Goal: Task Accomplishment & Management: Use online tool/utility

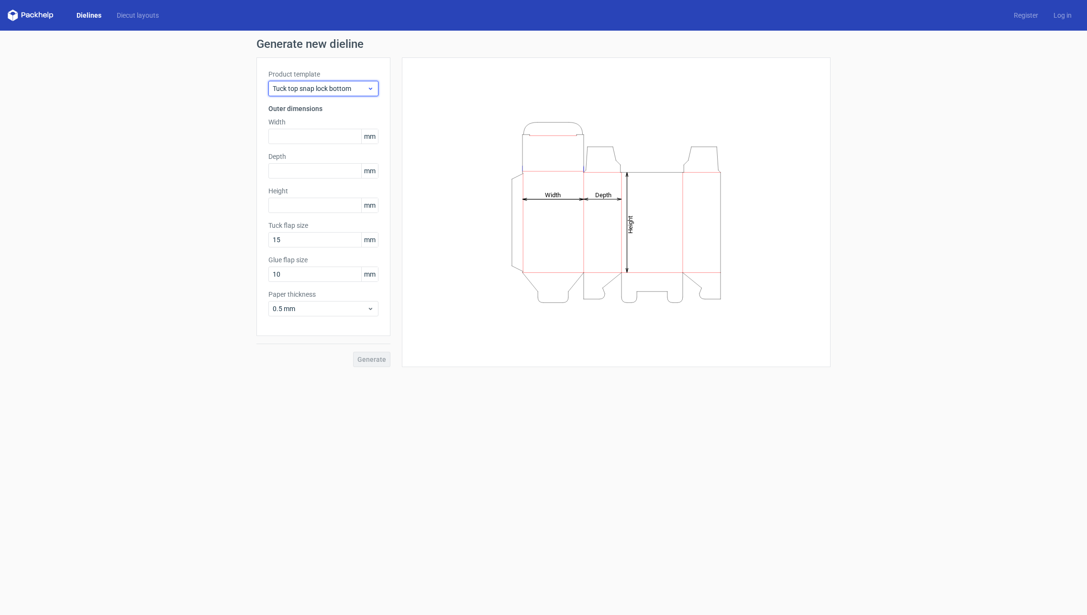
click at [337, 90] on span "Tuck top snap lock bottom" at bounding box center [320, 89] width 94 height 10
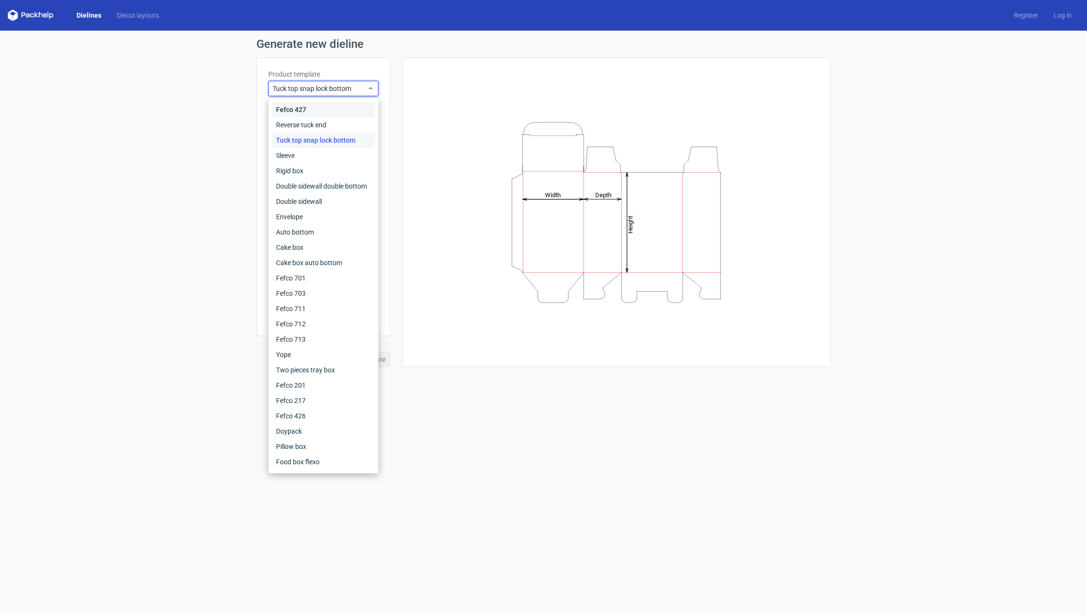
click at [319, 112] on div "Fefco 427" at bounding box center [323, 109] width 102 height 15
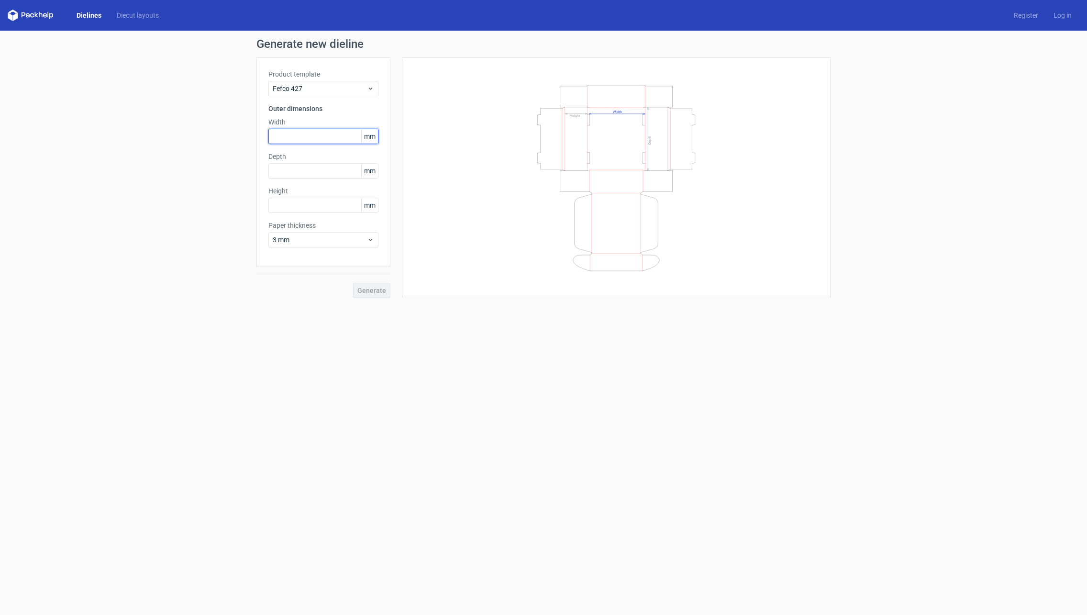
click at [312, 137] on input "text" at bounding box center [323, 136] width 110 height 15
type input "455"
type input "305"
type input "160"
click at [366, 241] on span "3 mm" at bounding box center [320, 240] width 94 height 10
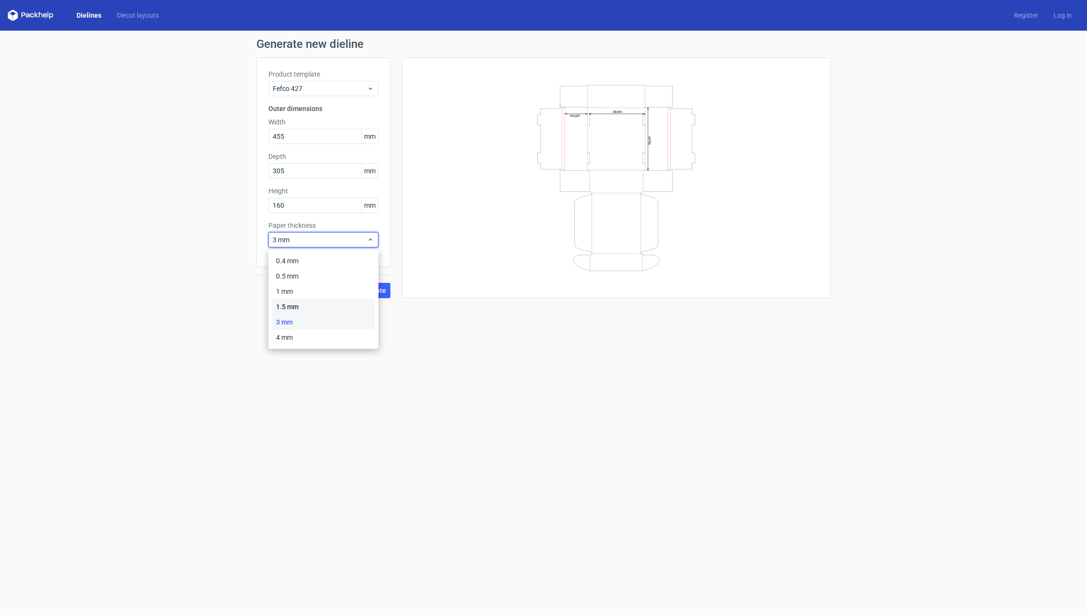
click at [318, 307] on div "1.5 mm" at bounding box center [323, 306] width 102 height 15
click at [376, 291] on span "Generate" at bounding box center [372, 290] width 29 height 7
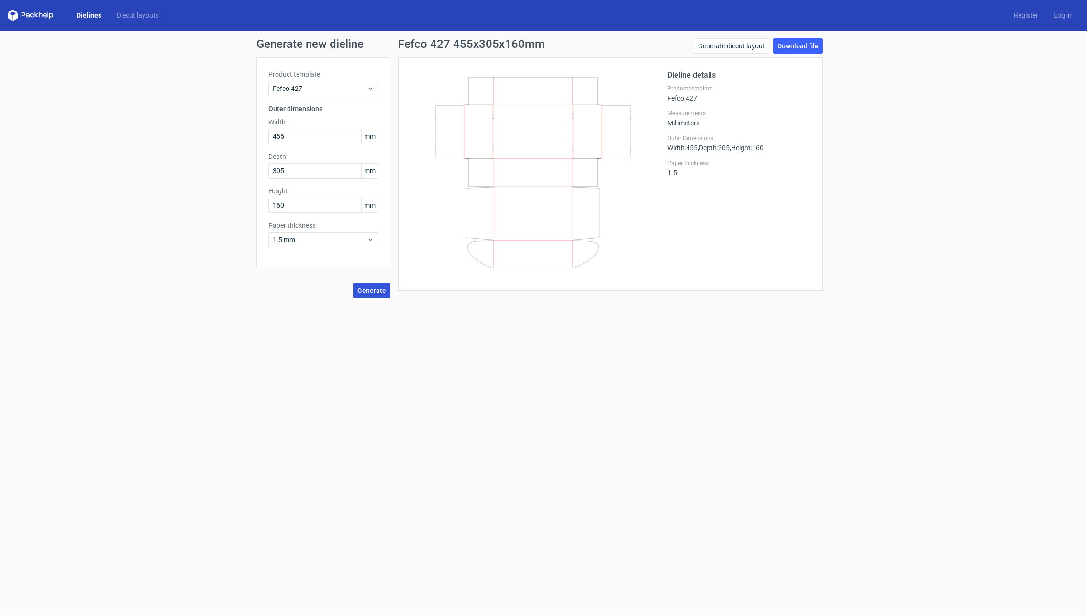
click at [313, 110] on h3 "Outer dimensions" at bounding box center [323, 109] width 110 height 10
drag, startPoint x: 313, startPoint y: 109, endPoint x: 349, endPoint y: 102, distance: 37.0
click at [313, 109] on h3 "Outer dimensions" at bounding box center [323, 109] width 110 height 10
drag, startPoint x: 289, startPoint y: 134, endPoint x: 256, endPoint y: 132, distance: 33.1
click at [256, 132] on div "Generate new dieline Product template Fefco 427 Outer dimensions Width 455 mm D…" at bounding box center [543, 168] width 1087 height 275
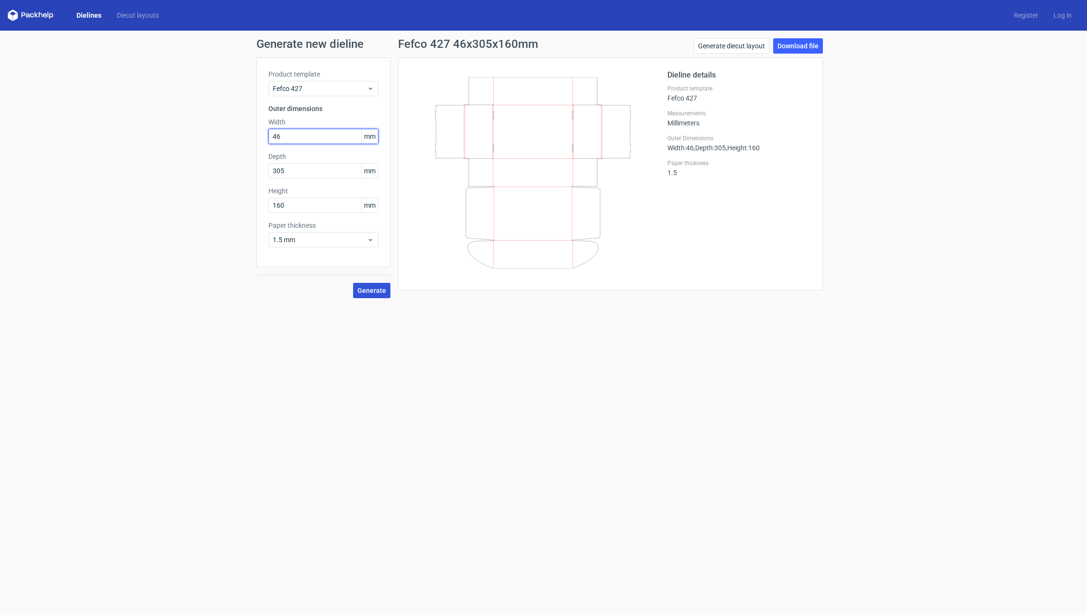
type input "465"
type input "315"
type input "170"
click at [369, 290] on span "Generate" at bounding box center [372, 290] width 29 height 7
click at [797, 44] on link "Download file" at bounding box center [798, 45] width 50 height 15
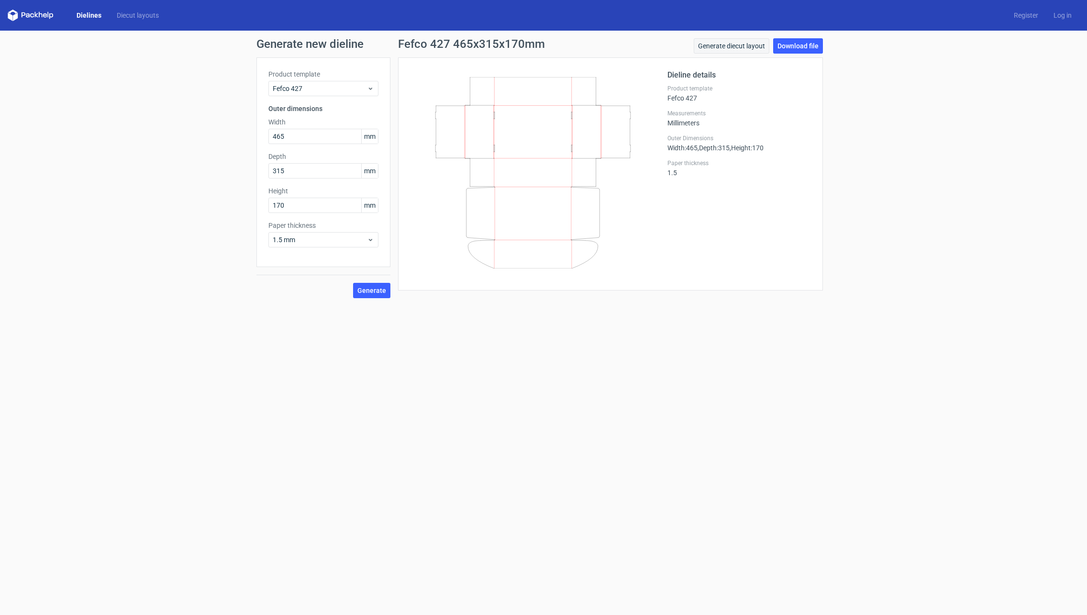
click at [716, 46] on link "Generate diecut layout" at bounding box center [732, 45] width 76 height 15
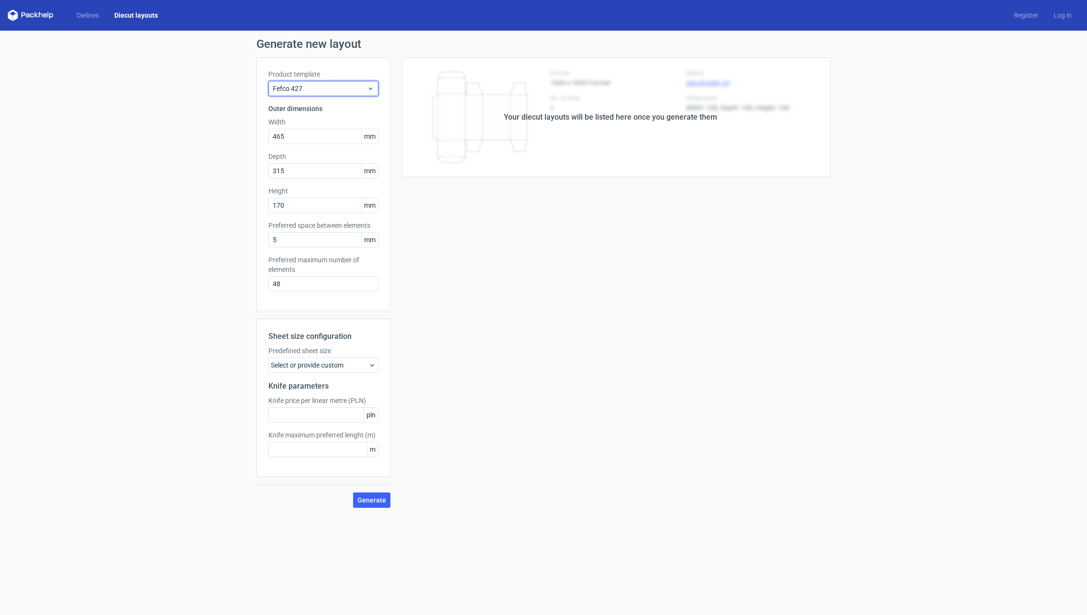
click at [345, 92] on span "Fefco 427" at bounding box center [320, 89] width 94 height 10
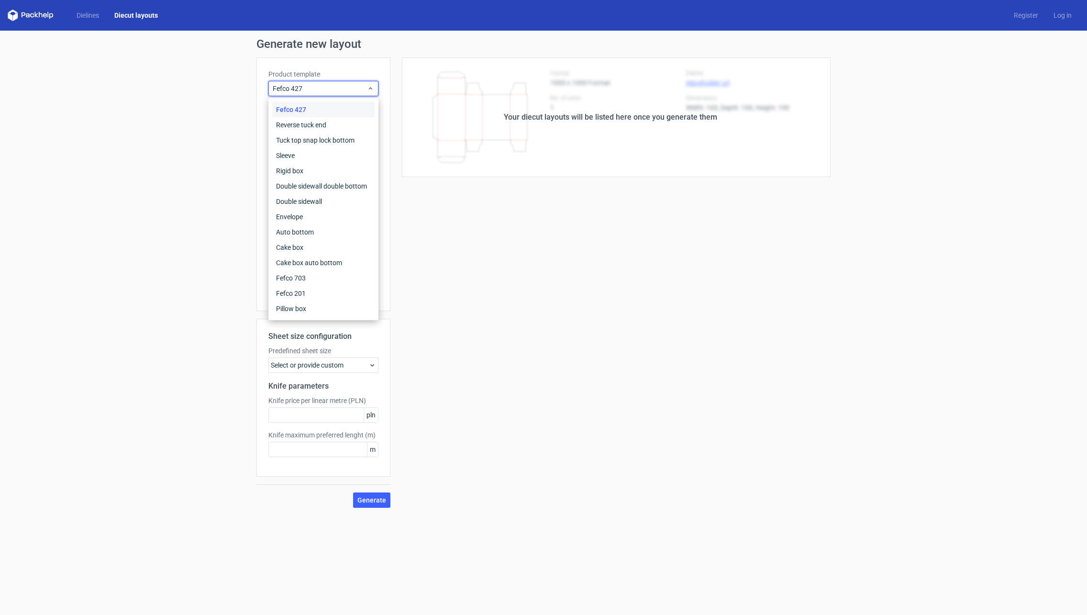
click at [218, 165] on div "Generate new layout Product template Fefco 427 Outer dimensions Width 465 mm De…" at bounding box center [543, 273] width 1087 height 485
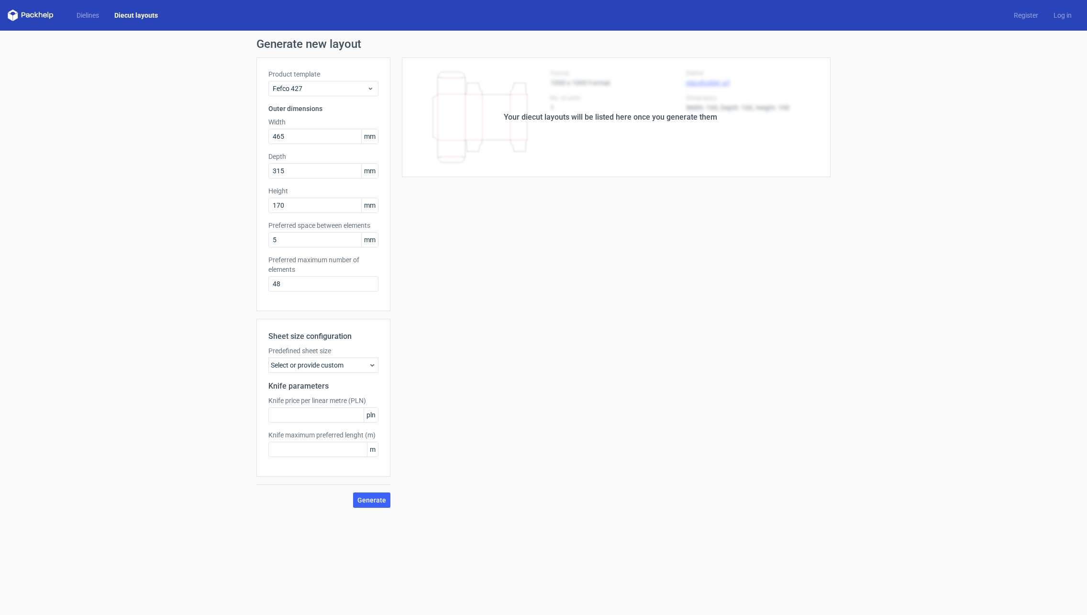
click at [143, 16] on link "Diecut layouts" at bounding box center [136, 16] width 59 height 10
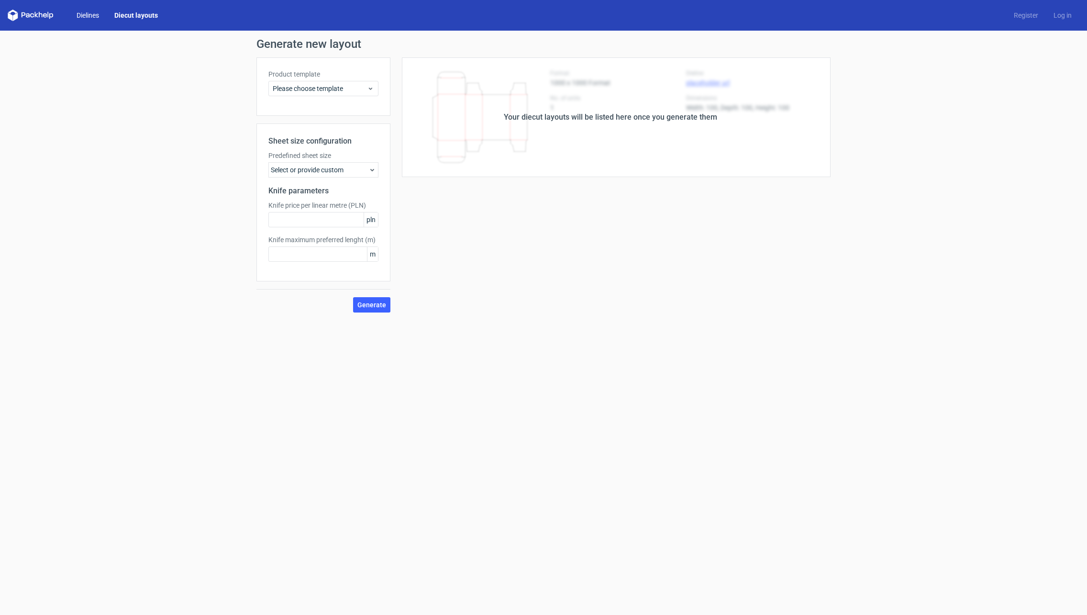
click at [81, 15] on link "Dielines" at bounding box center [88, 16] width 38 height 10
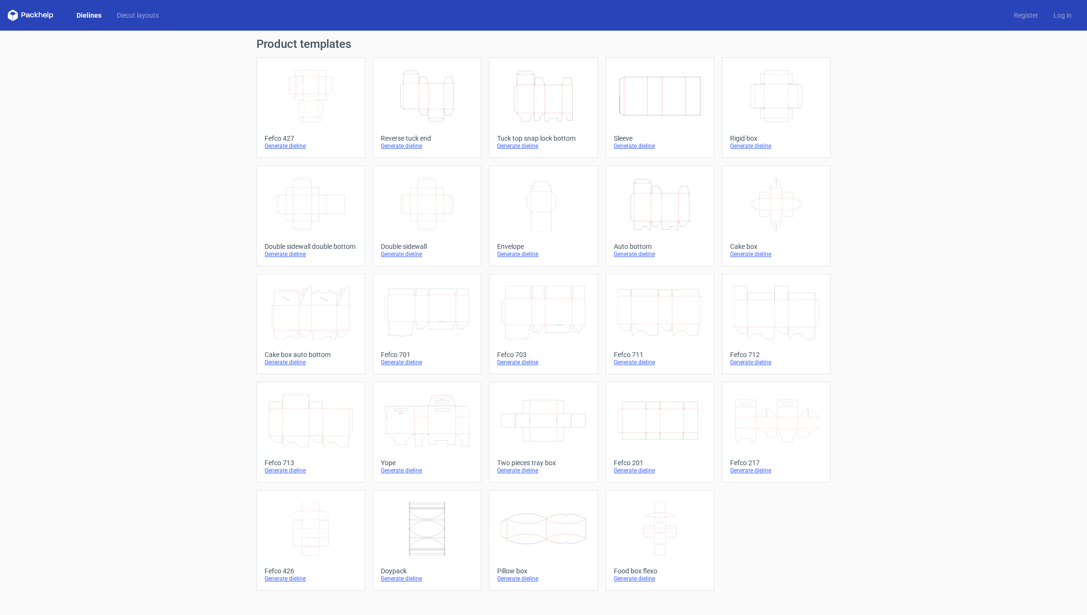
click at [303, 95] on icon "Width Depth Height" at bounding box center [310, 96] width 85 height 54
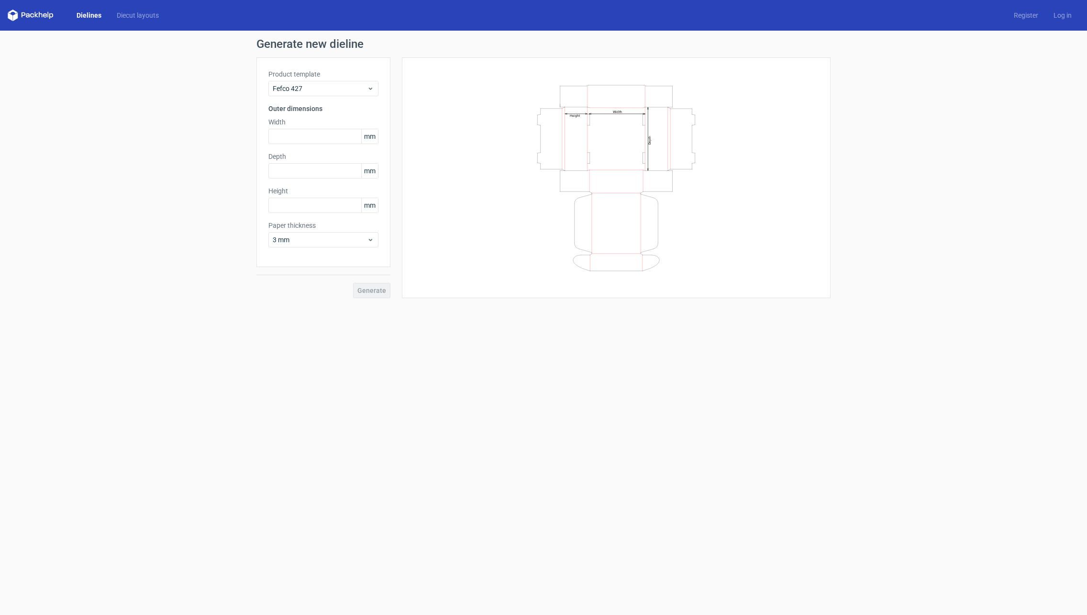
click at [34, 16] on icon at bounding box center [31, 15] width 46 height 11
click at [15, 16] on polygon at bounding box center [15, 16] width 5 height 8
click at [34, 18] on icon at bounding box center [31, 15] width 46 height 11
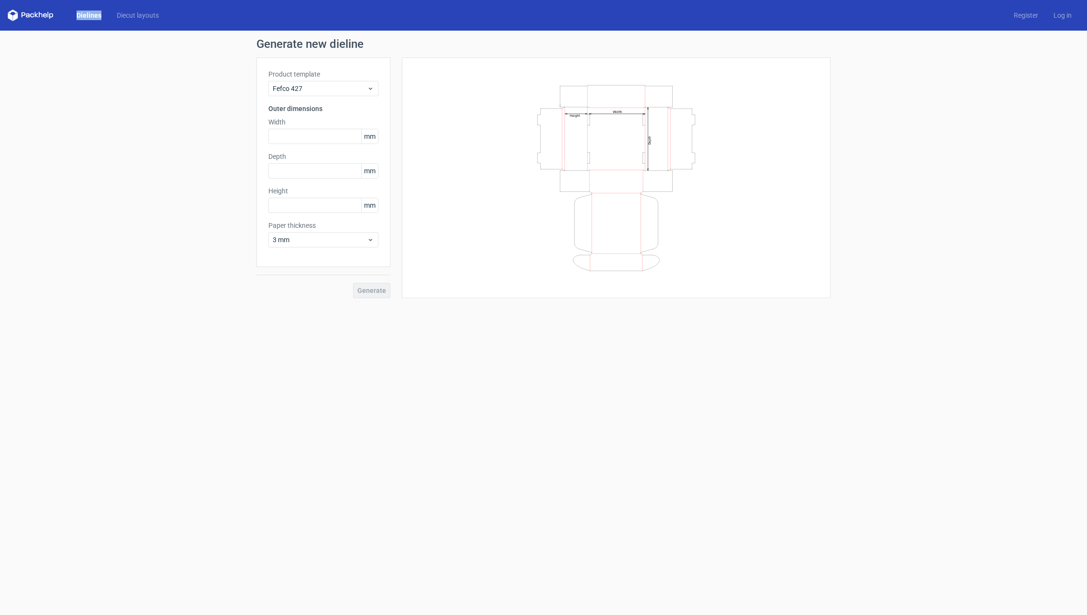
click at [34, 18] on icon at bounding box center [31, 15] width 46 height 11
click at [359, 88] on span "Tuck top snap lock bottom" at bounding box center [320, 89] width 94 height 10
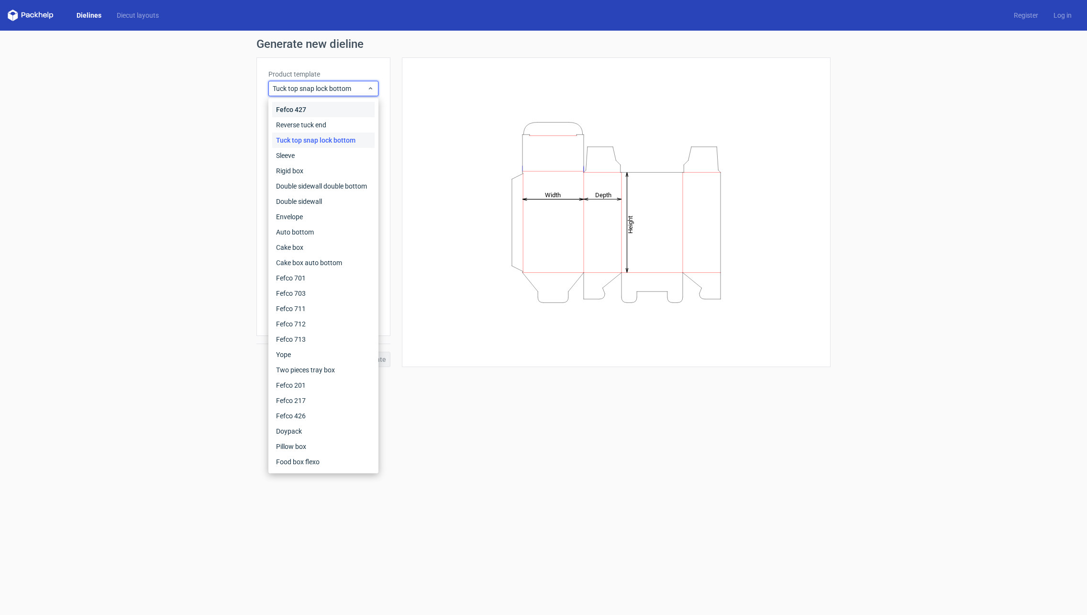
click at [330, 105] on div "Fefco 427" at bounding box center [323, 109] width 102 height 15
